Goal: Navigation & Orientation: Find specific page/section

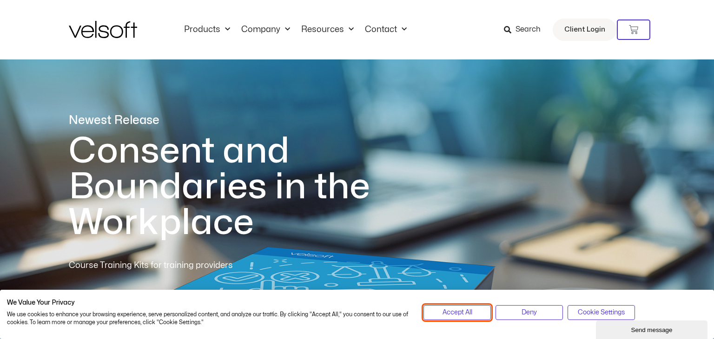
click at [454, 313] on span "Accept All" at bounding box center [458, 313] width 30 height 10
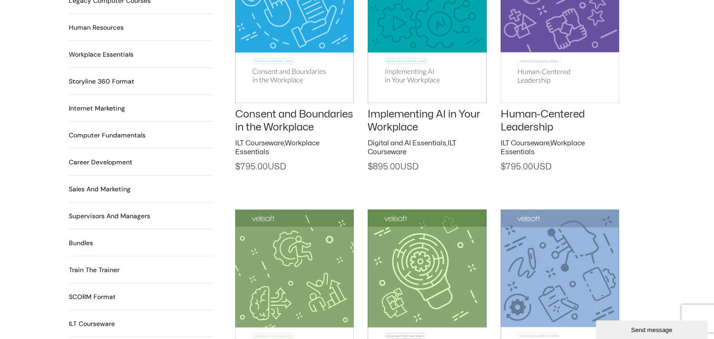
scroll to position [793, 0]
click at [147, 212] on h2 "Supervisors and Managers 90 Products" at bounding box center [109, 217] width 81 height 10
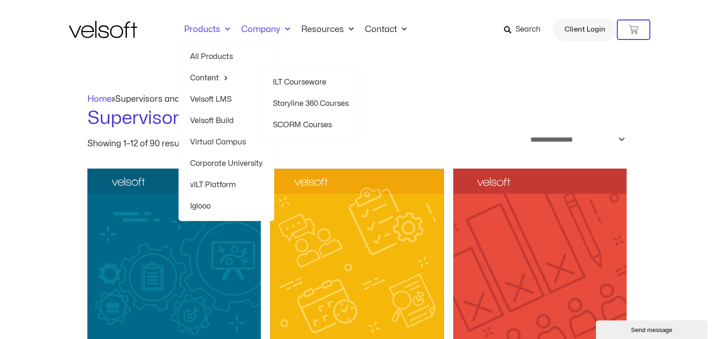
click at [286, 30] on span "Menu" at bounding box center [285, 29] width 10 height 15
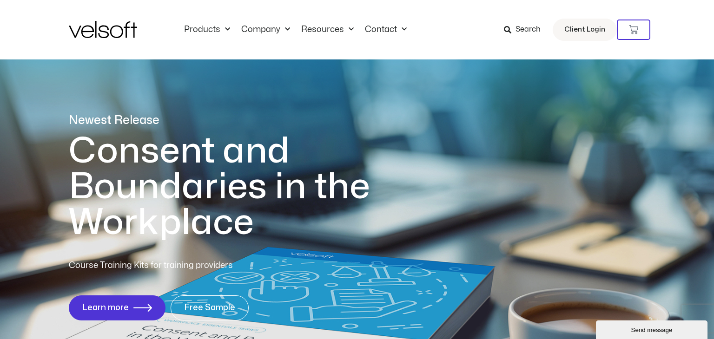
click at [536, 26] on span "Search" at bounding box center [528, 30] width 25 height 12
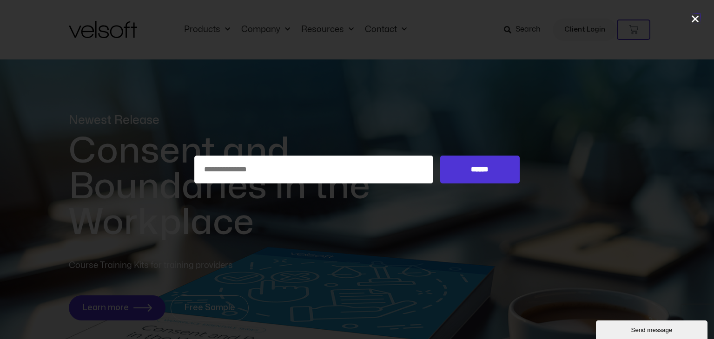
click at [691, 14] on link "Close" at bounding box center [696, 19] width 10 height 10
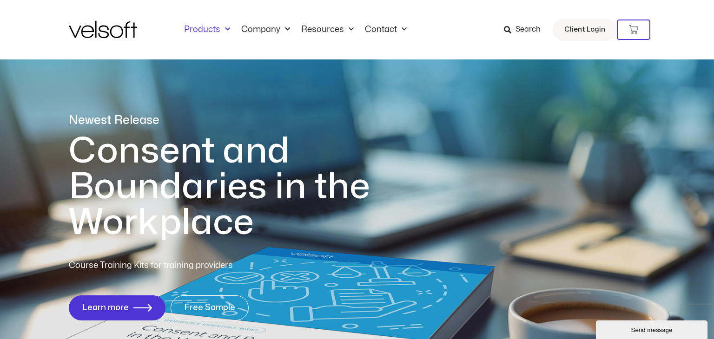
click at [216, 33] on link "Products" at bounding box center [207, 30] width 57 height 10
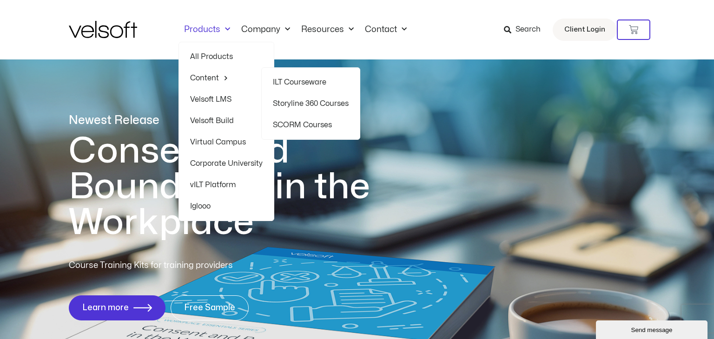
click at [300, 100] on link "Storyline 360 Courses" at bounding box center [311, 103] width 76 height 21
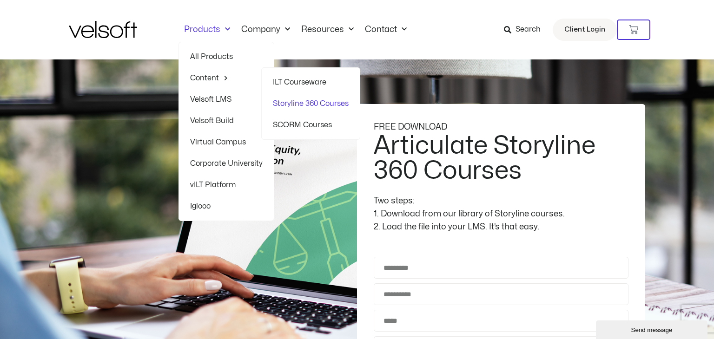
click at [212, 101] on link "Velsoft LMS" at bounding box center [226, 99] width 73 height 21
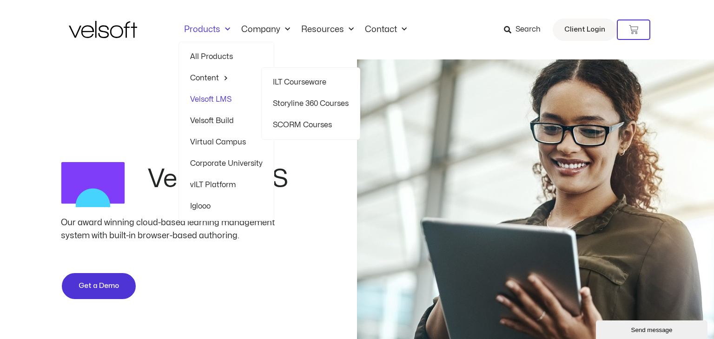
click at [307, 127] on link "SCORM Courses" at bounding box center [311, 124] width 76 height 21
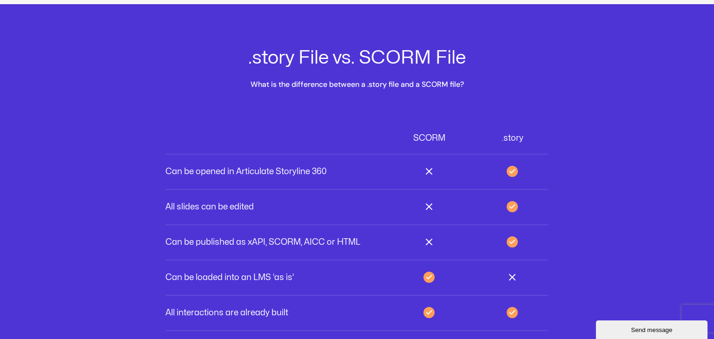
scroll to position [2569, 0]
